Goal: Transaction & Acquisition: Purchase product/service

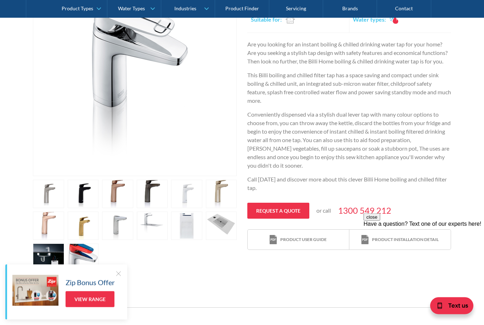
click at [120, 220] on link "open lightbox" at bounding box center [117, 226] width 31 height 28
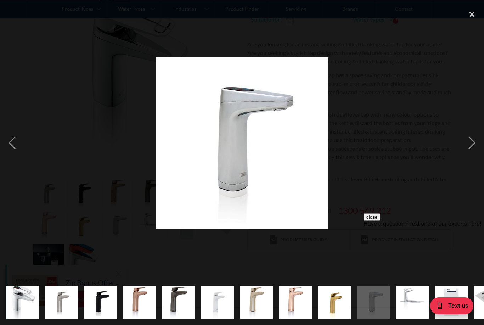
click at [468, 155] on div "next image" at bounding box center [472, 142] width 24 height 273
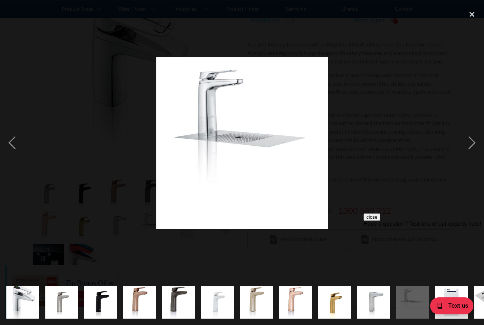
click at [462, 150] on div "next image" at bounding box center [472, 142] width 24 height 273
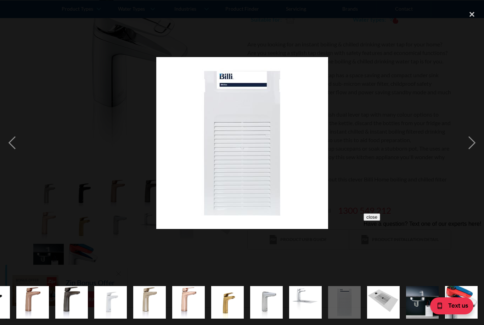
scroll to position [0, 148]
click at [462, 149] on div "next image" at bounding box center [472, 142] width 24 height 273
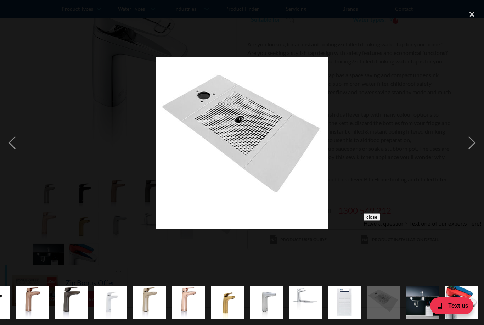
click at [459, 152] on div at bounding box center [242, 142] width 484 height 273
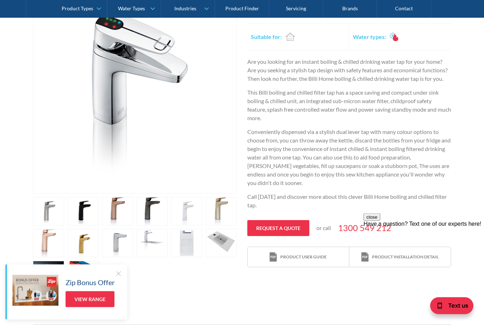
scroll to position [180, 0]
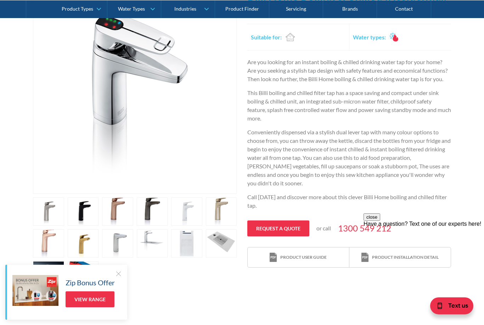
click at [222, 239] on link "open lightbox" at bounding box center [221, 243] width 31 height 28
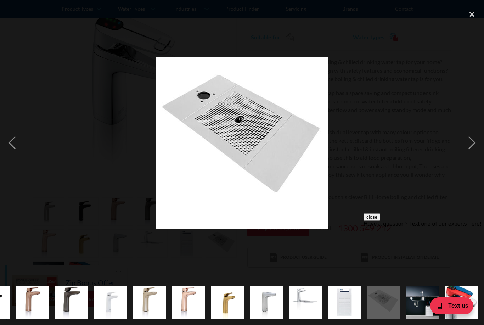
scroll to position [0, 148]
click at [472, 19] on div "close lightbox" at bounding box center [472, 14] width 24 height 16
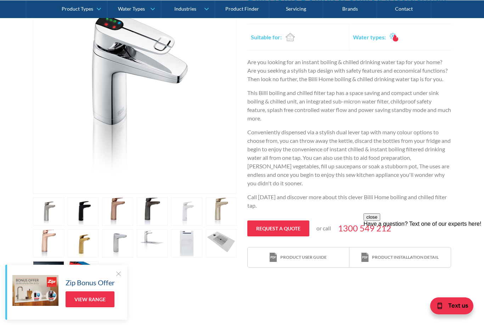
scroll to position [0, 0]
click at [123, 247] on link "open lightbox" at bounding box center [117, 243] width 31 height 28
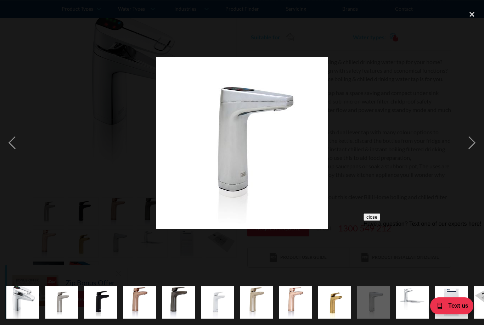
click at [472, 12] on div "close lightbox" at bounding box center [472, 14] width 24 height 16
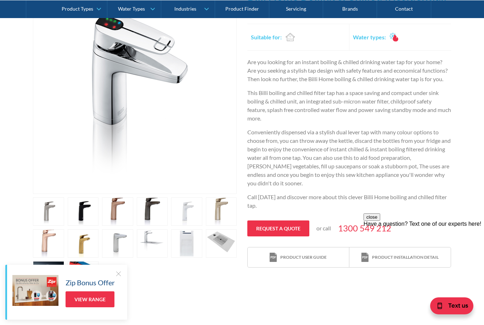
click at [151, 241] on link "open lightbox" at bounding box center [152, 243] width 31 height 28
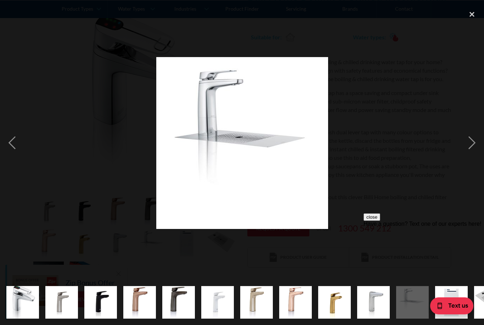
click at [473, 157] on div "next image" at bounding box center [472, 142] width 24 height 273
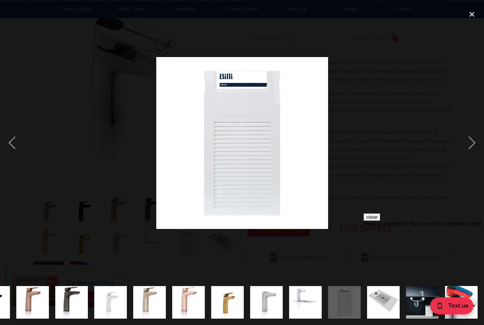
scroll to position [0, 148]
click at [470, 17] on div "close lightbox" at bounding box center [472, 14] width 24 height 16
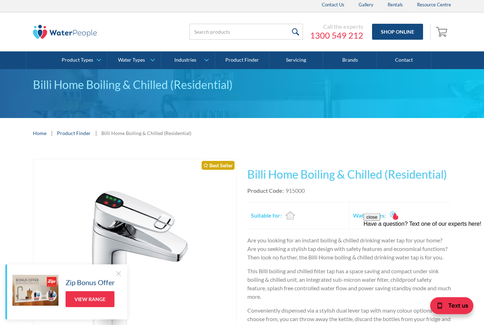
scroll to position [0, 0]
